Goal: Task Accomplishment & Management: Manage account settings

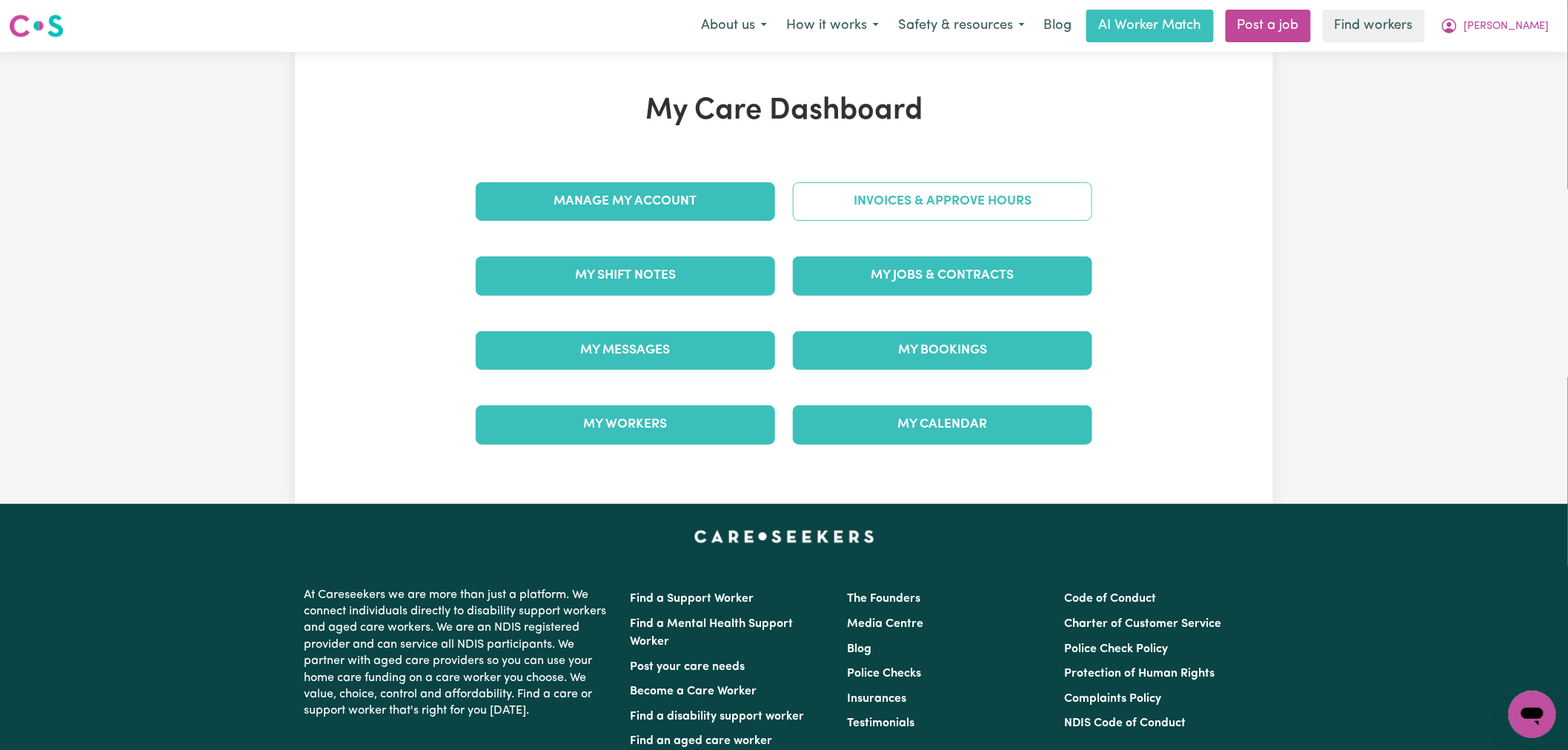
click at [967, 211] on link "Invoices & Approve Hours" at bounding box center [942, 201] width 299 height 38
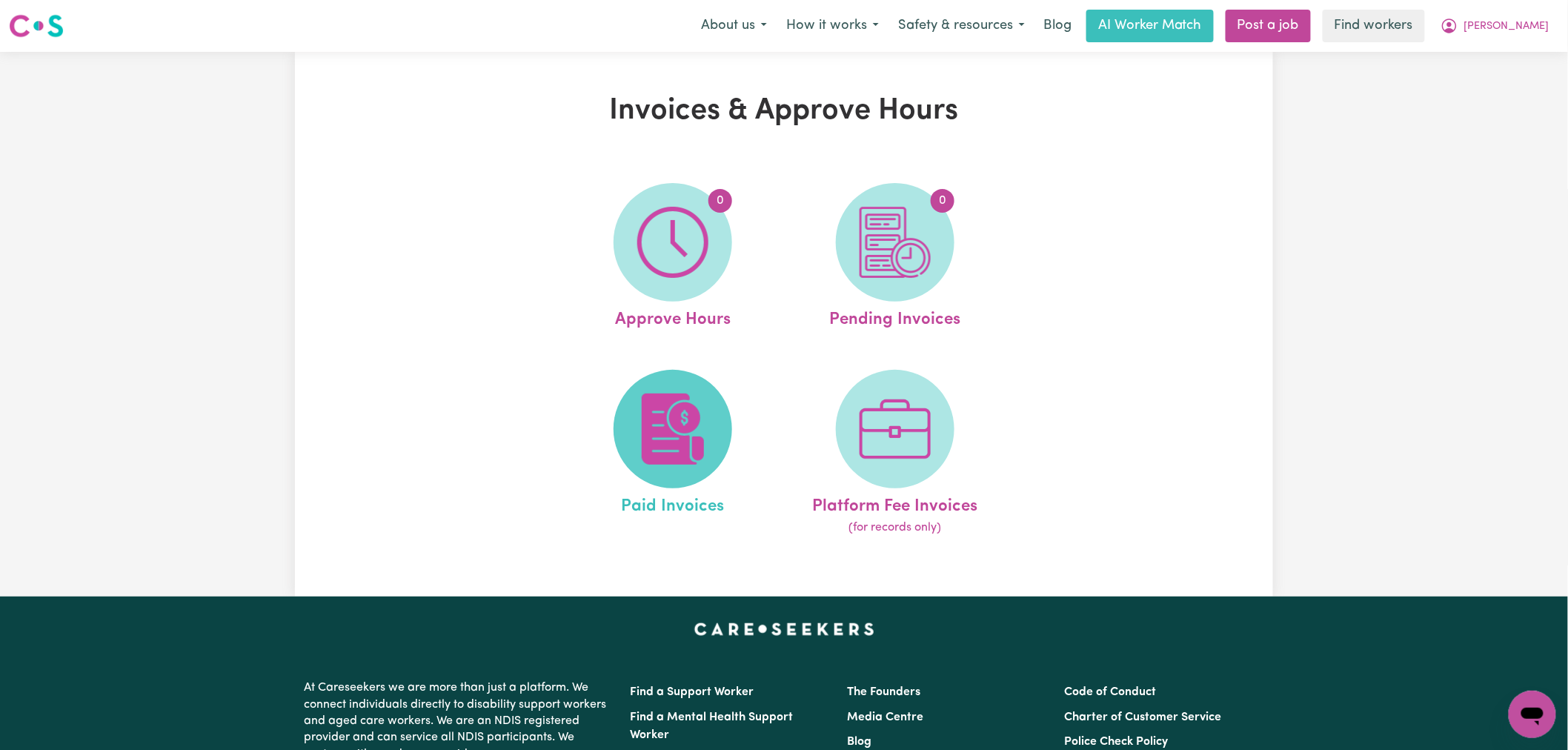
click at [672, 430] on img at bounding box center [673, 429] width 71 height 71
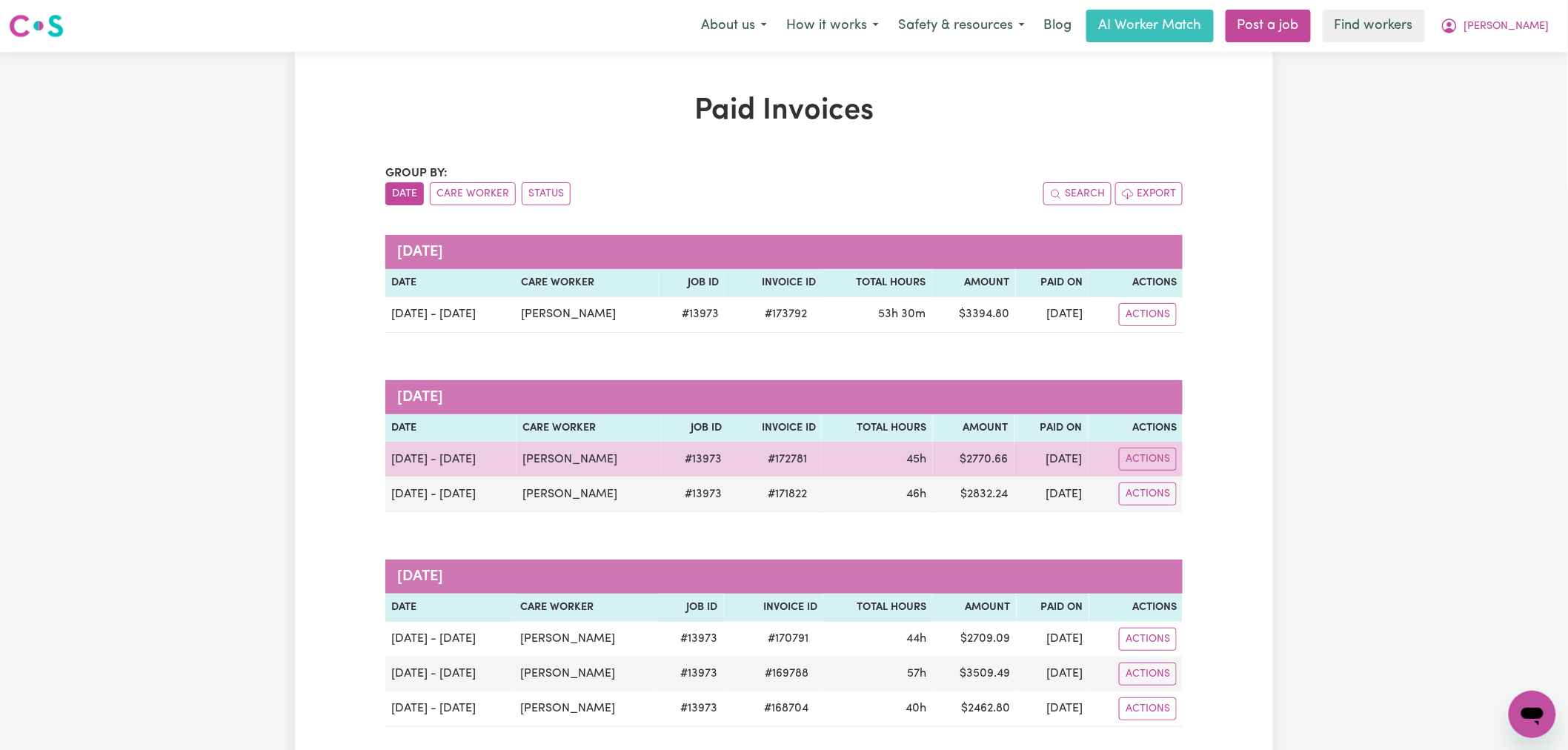
click at [1052, 457] on td "[DATE]" at bounding box center [1051, 458] width 73 height 35
click at [1138, 462] on button "Actions" at bounding box center [1148, 459] width 58 height 23
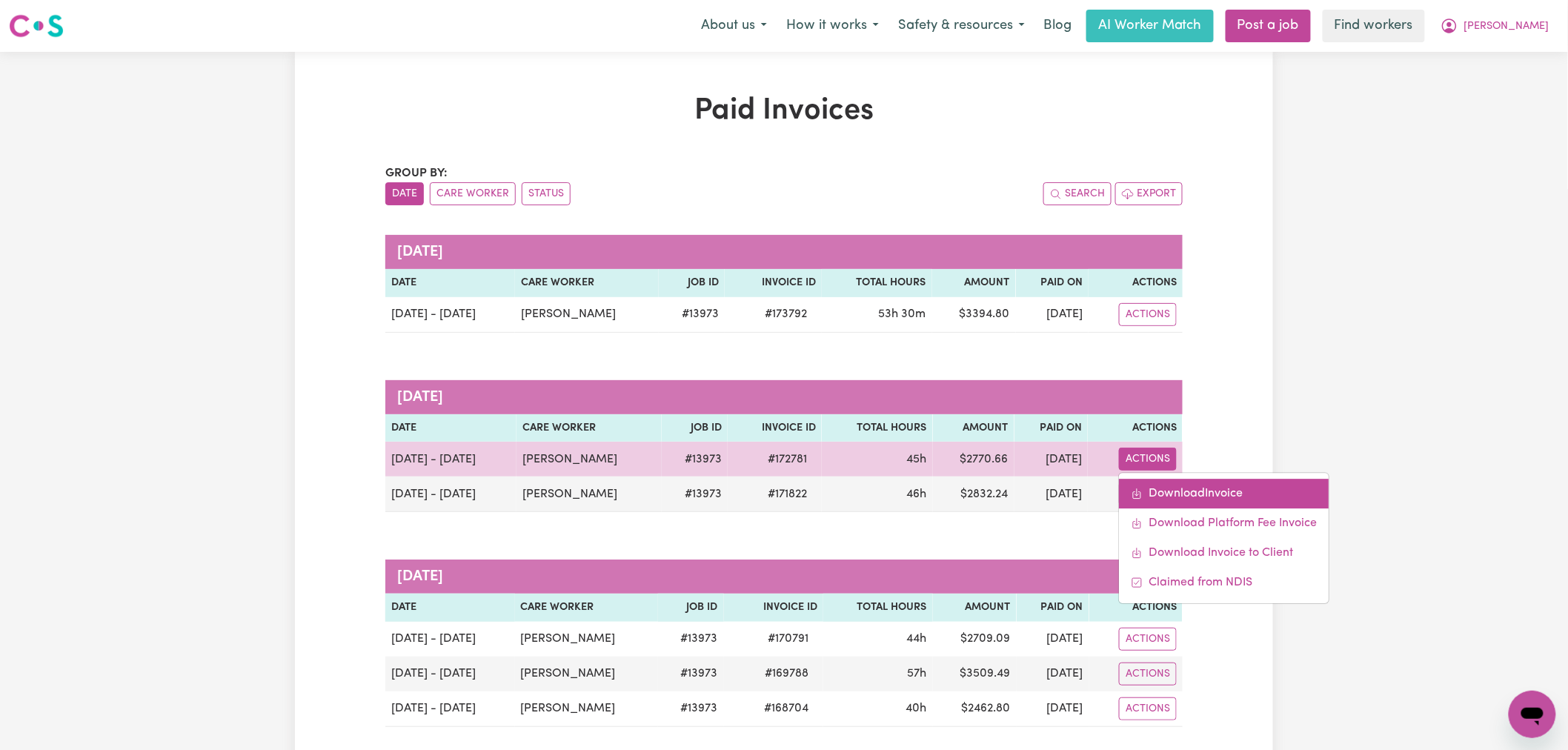
click at [1147, 490] on link "Download Invoice" at bounding box center [1224, 495] width 209 height 30
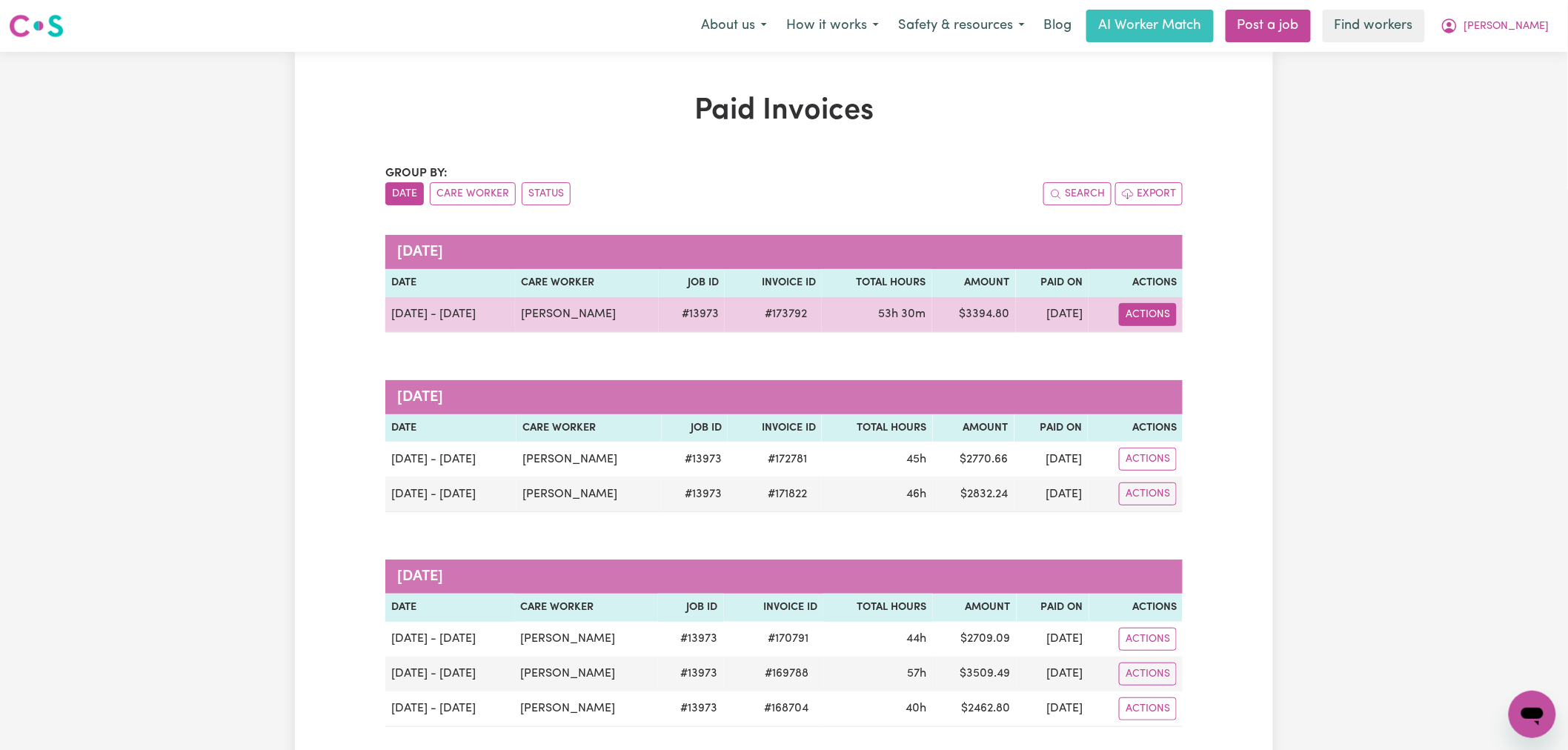
click at [1173, 308] on button "Actions" at bounding box center [1148, 314] width 58 height 23
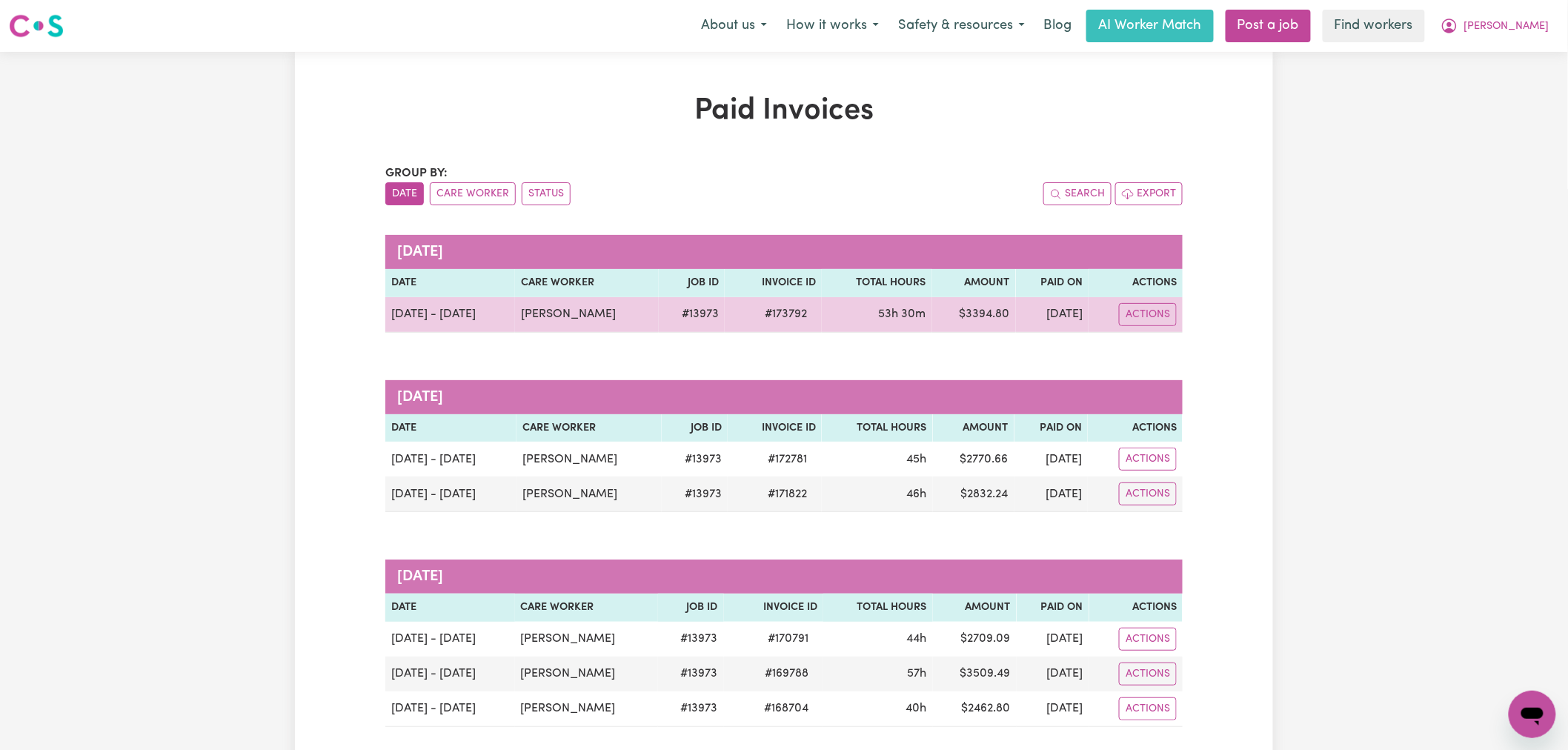
click at [1077, 312] on td "[DATE]" at bounding box center [1053, 315] width 73 height 36
click at [1155, 319] on button "Actions" at bounding box center [1148, 314] width 58 height 23
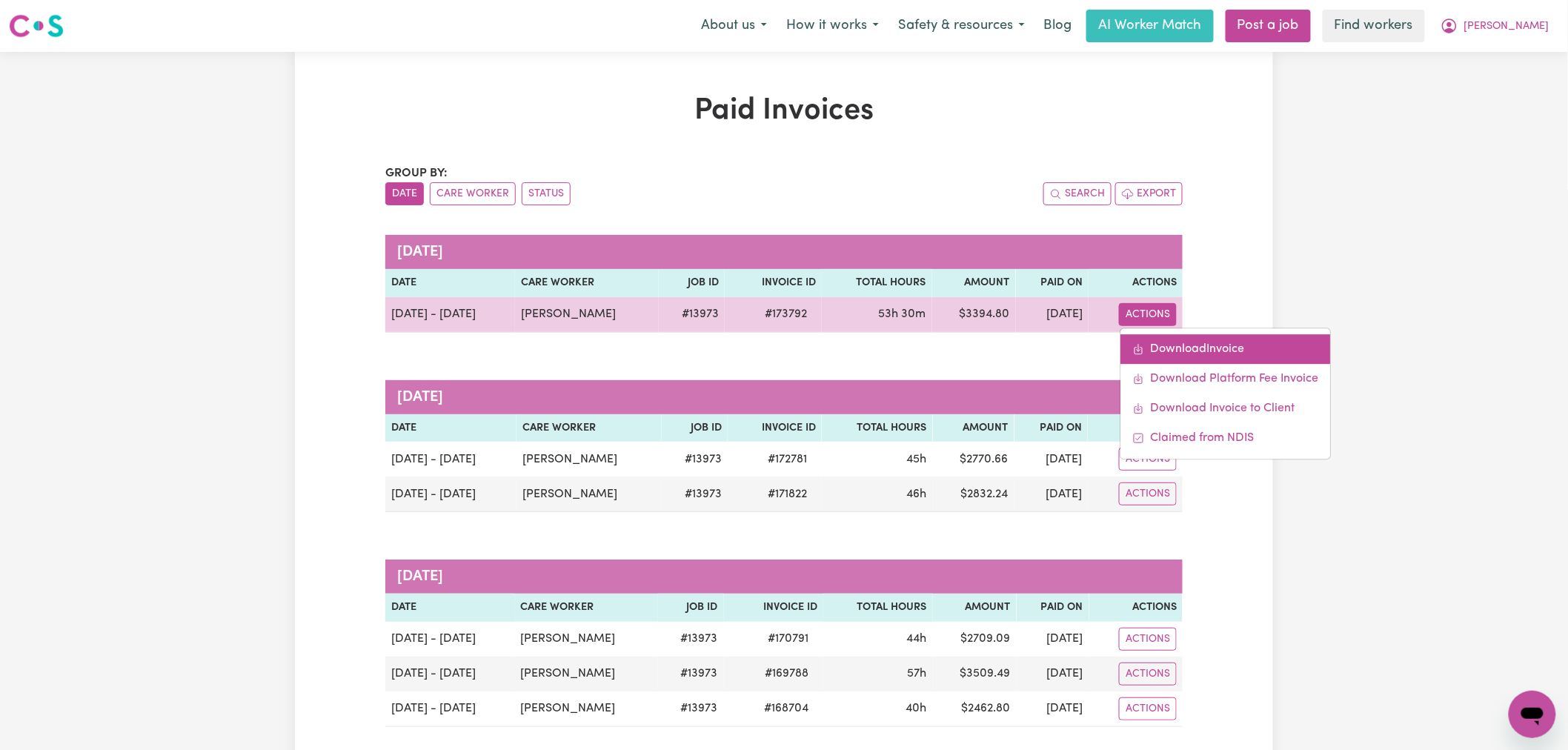
click at [1180, 353] on link "Download Invoice" at bounding box center [1226, 349] width 209 height 30
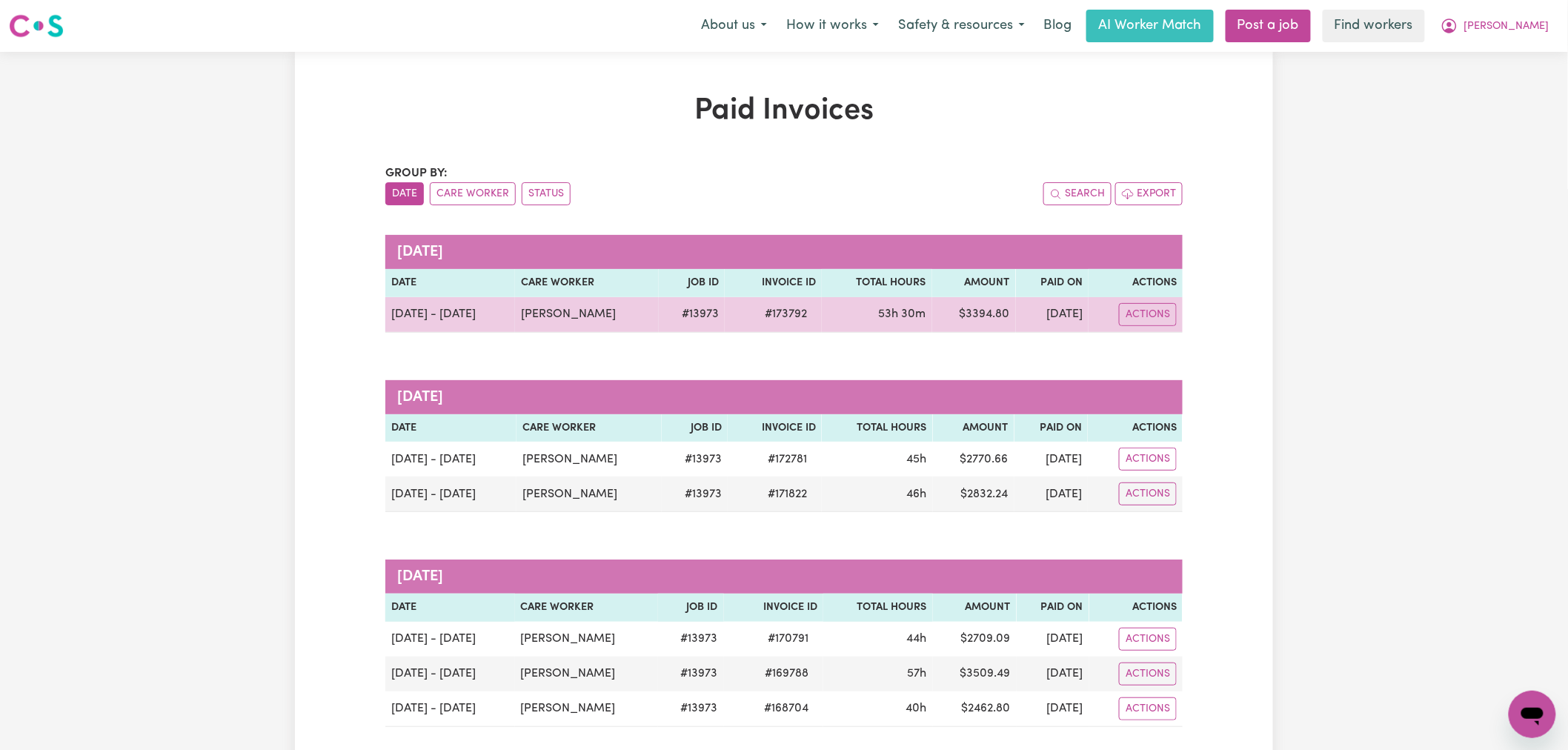
click at [975, 329] on td "$ 3394.80" at bounding box center [974, 315] width 84 height 36
click at [963, 319] on td "$ 3394.80" at bounding box center [974, 315] width 84 height 36
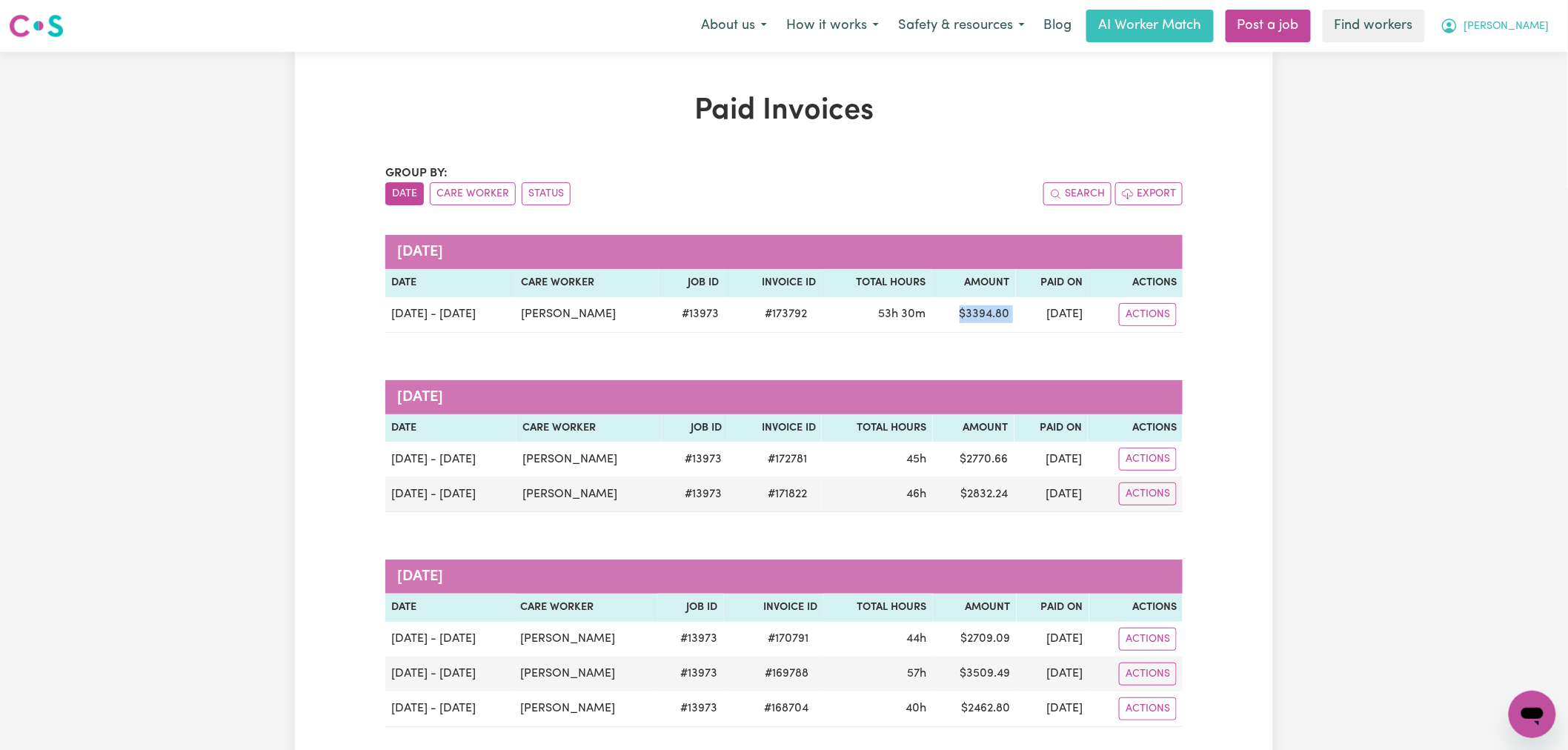
drag, startPoint x: 1531, startPoint y: 20, endPoint x: 1530, endPoint y: 33, distance: 13.0
click at [1531, 20] on span "[PERSON_NAME]" at bounding box center [1506, 26] width 85 height 16
click at [1518, 56] on link "My Dashboard" at bounding box center [1500, 58] width 117 height 28
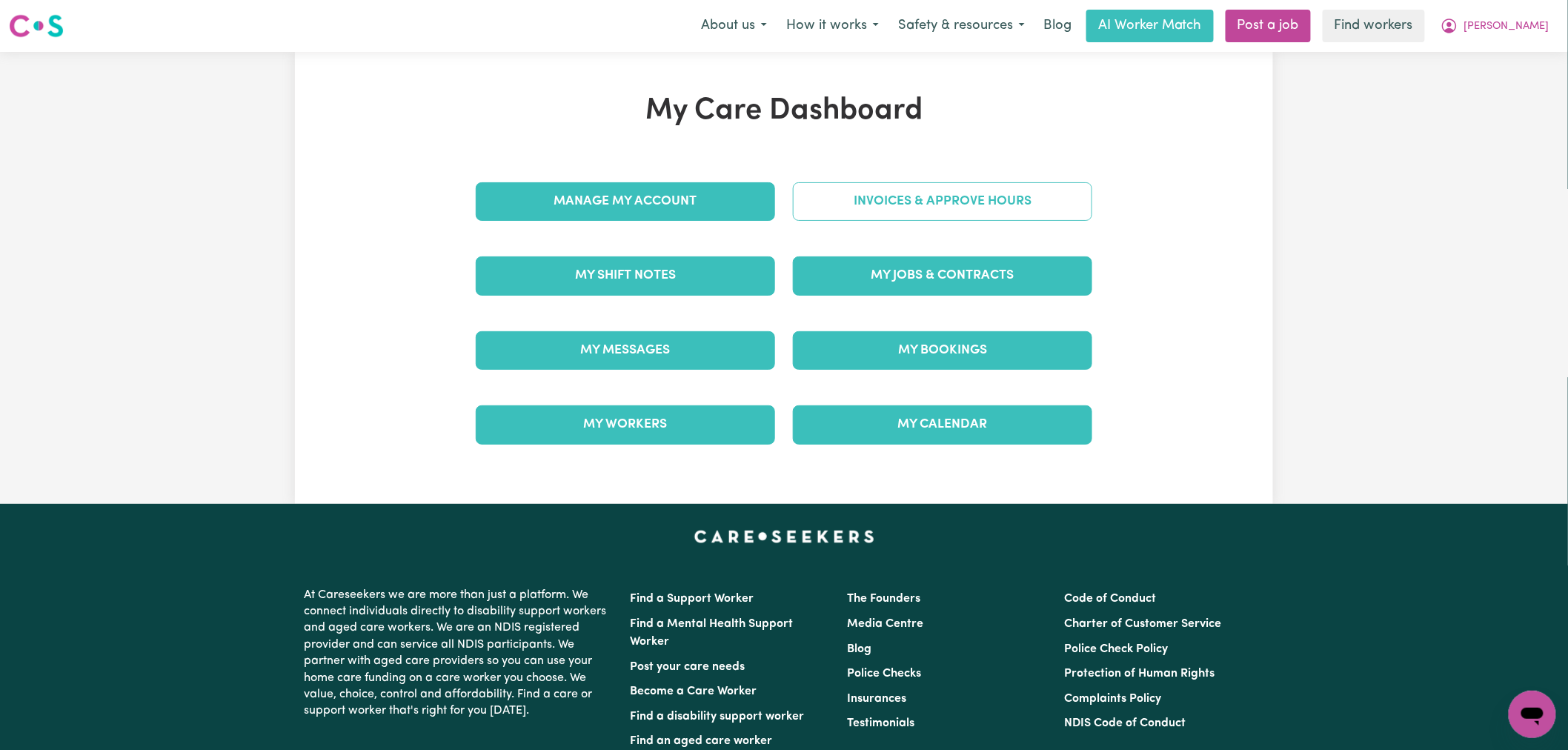
click at [976, 206] on link "Invoices & Approve Hours" at bounding box center [942, 201] width 299 height 38
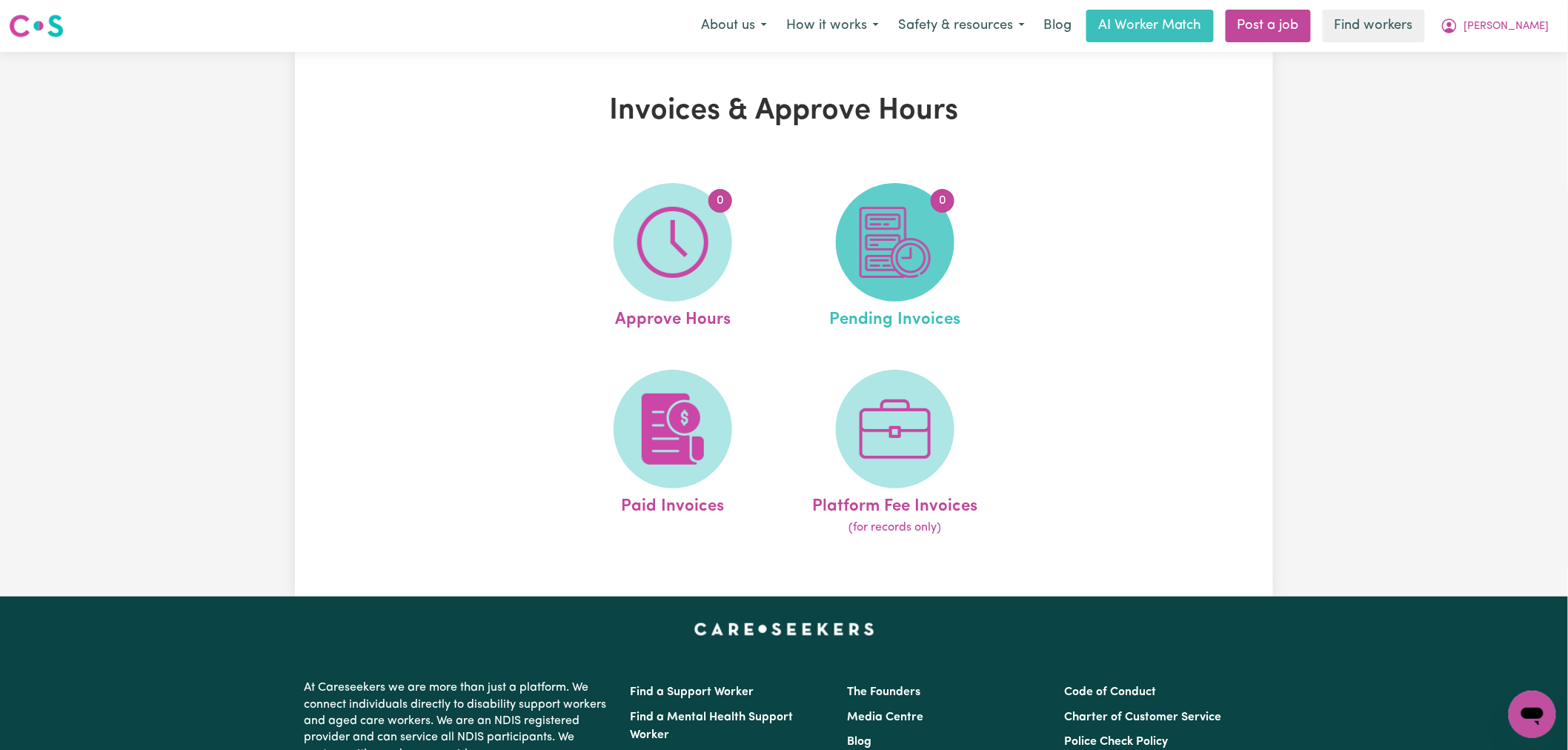
click at [919, 269] on img at bounding box center [895, 242] width 71 height 71
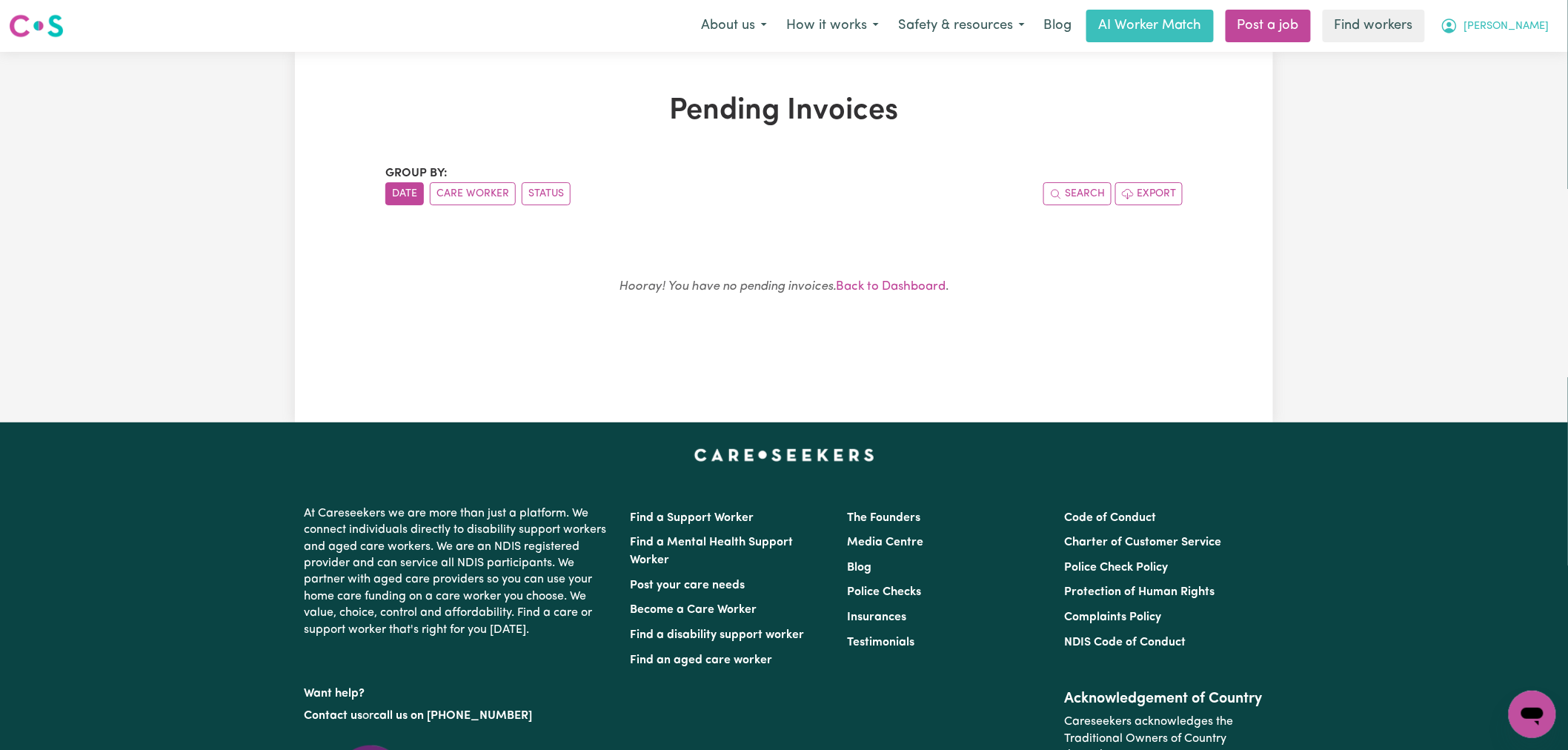
click at [1538, 28] on span "[PERSON_NAME]" at bounding box center [1506, 26] width 85 height 16
click at [1497, 96] on link "Logout" at bounding box center [1500, 85] width 117 height 28
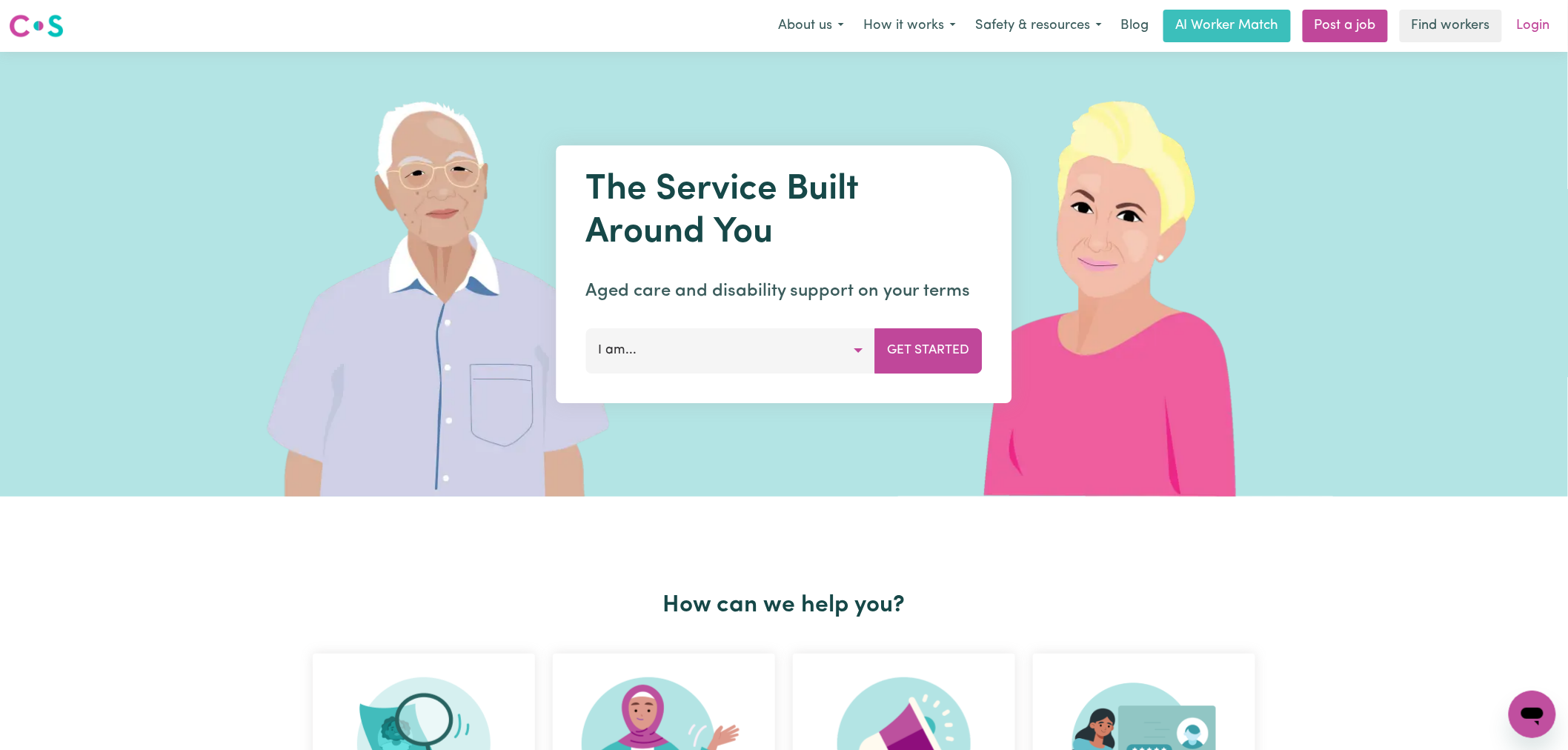
click at [1547, 20] on link "Login" at bounding box center [1533, 25] width 51 height 33
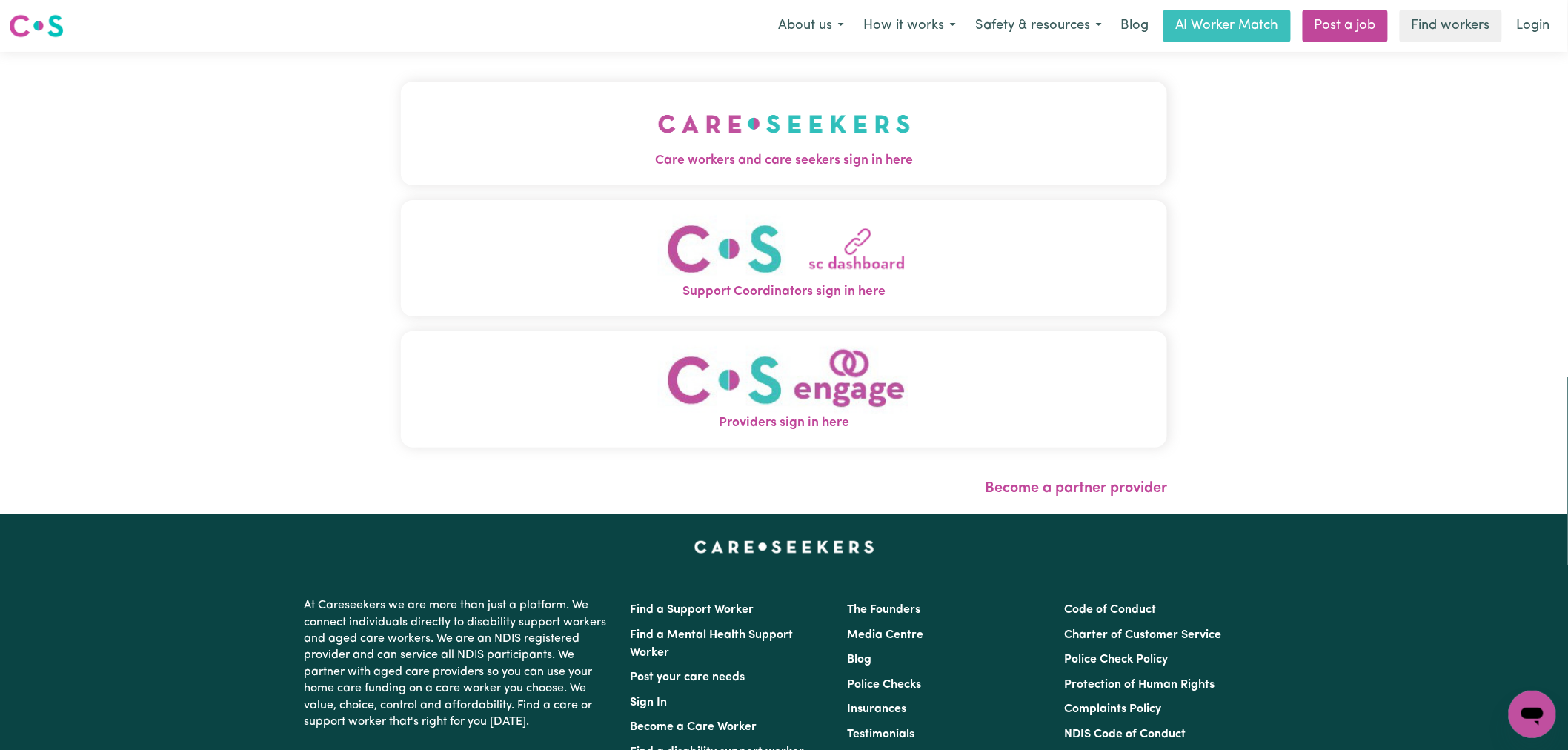
click at [513, 168] on span "Care workers and care seekers sign in here" at bounding box center [784, 161] width 767 height 20
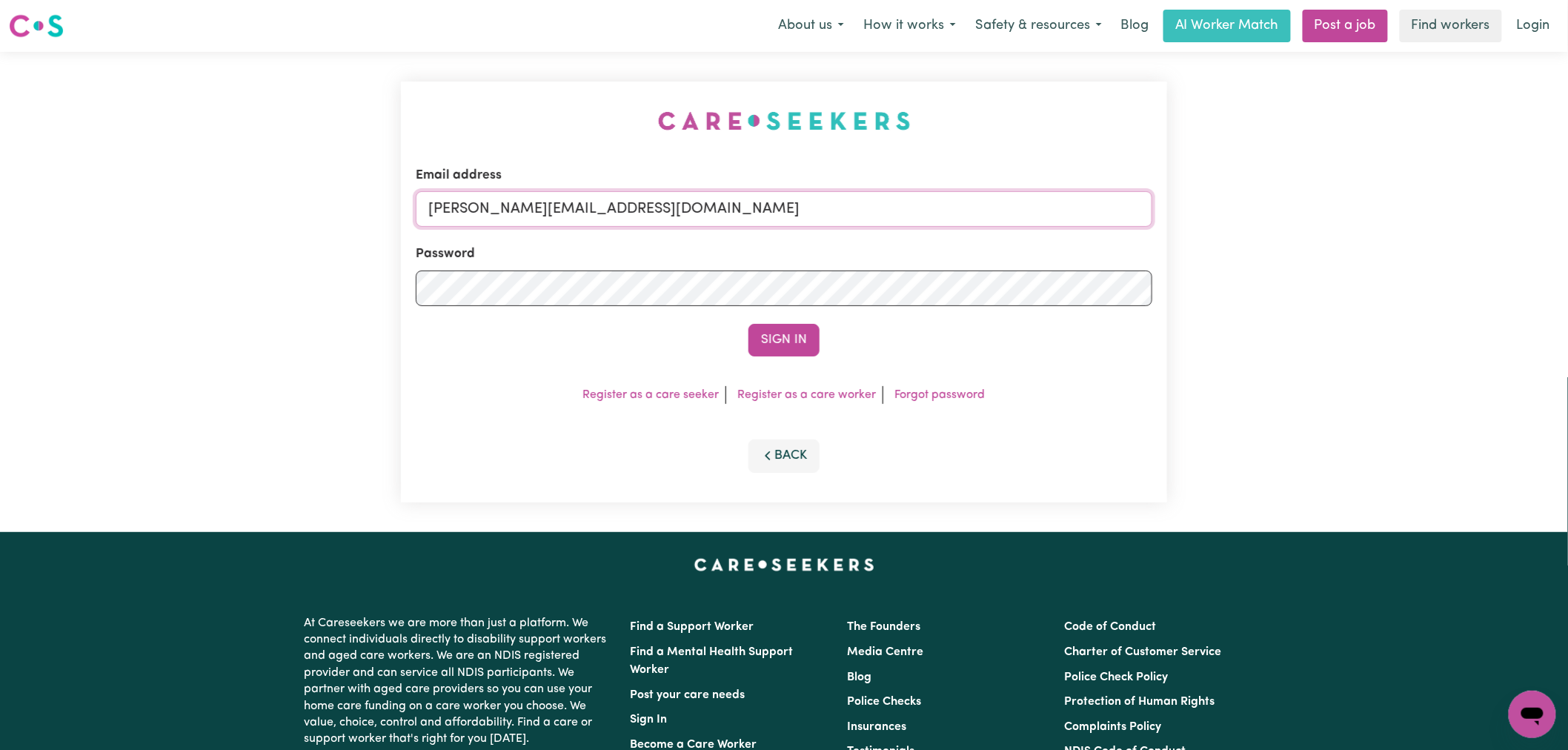
click at [651, 203] on input "[PERSON_NAME][EMAIL_ADDRESS][DOMAIN_NAME]" at bounding box center [784, 209] width 737 height 36
drag, startPoint x: 815, startPoint y: 212, endPoint x: 506, endPoint y: 205, distance: 309.1
click at [506, 205] on input "superuser~[EMAIL_ADDRESS][DOMAIN_NAME]" at bounding box center [784, 209] width 737 height 36
type input "superuser~[EMAIL_ADDRESS][DOMAIN_NAME]"
click at [749, 324] on button "Sign In" at bounding box center [784, 339] width 71 height 33
